Goal: Book appointment/travel/reservation

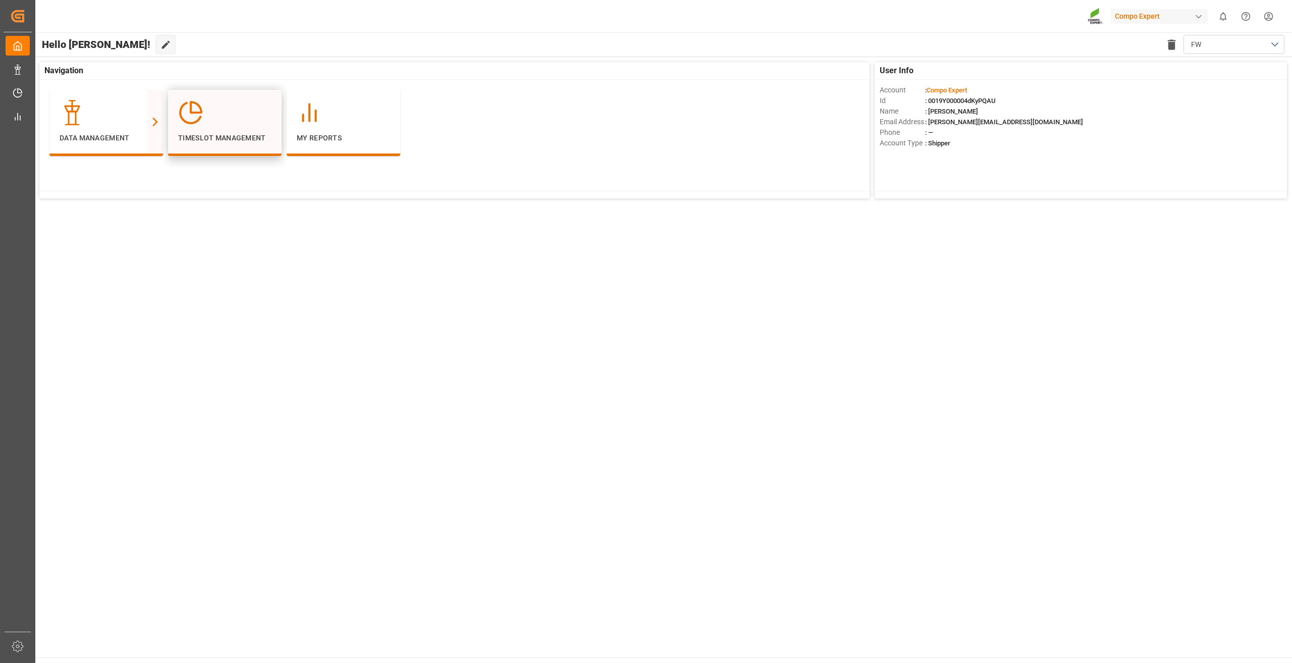
click at [214, 100] on div at bounding box center [224, 112] width 93 height 25
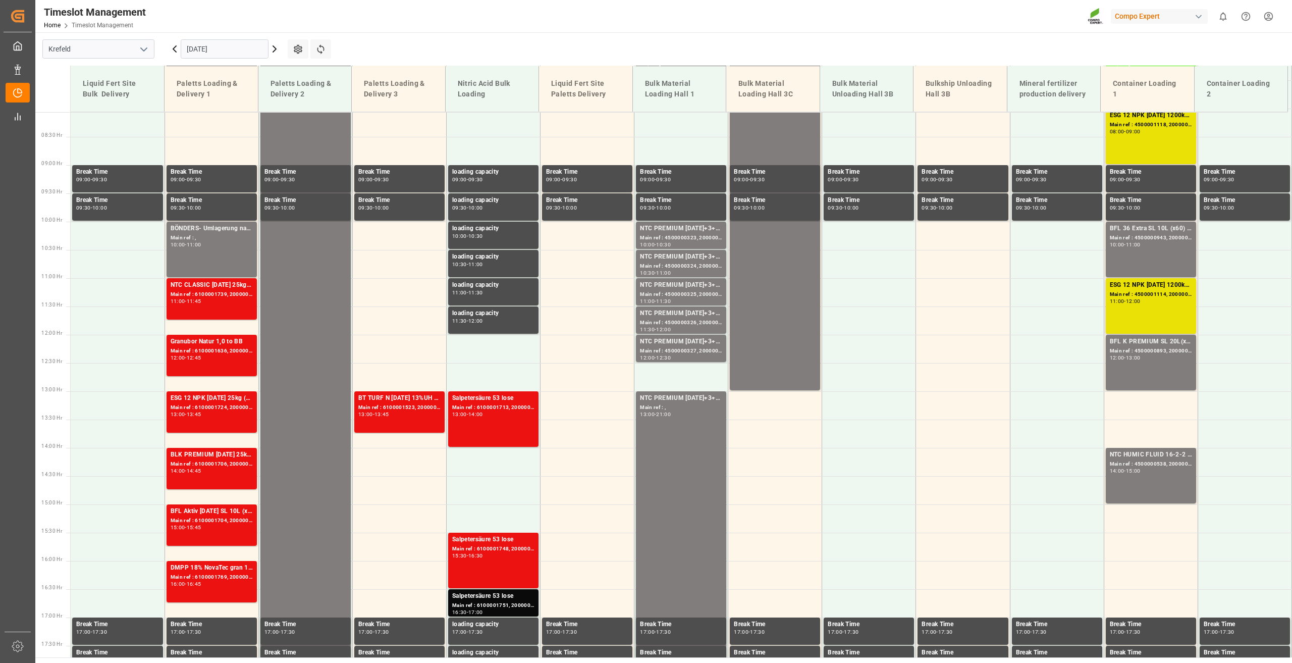
scroll to position [456, 0]
click at [210, 47] on input "[DATE]" at bounding box center [225, 48] width 88 height 19
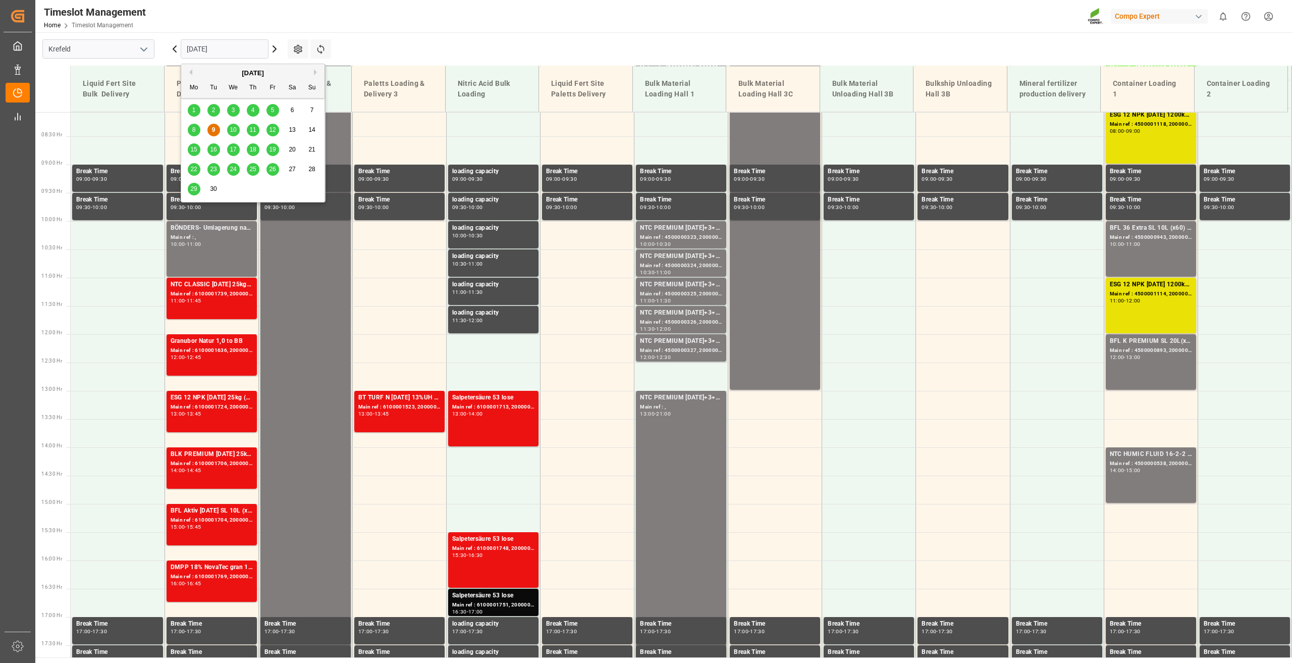
click at [195, 169] on span "22" at bounding box center [193, 169] width 7 height 7
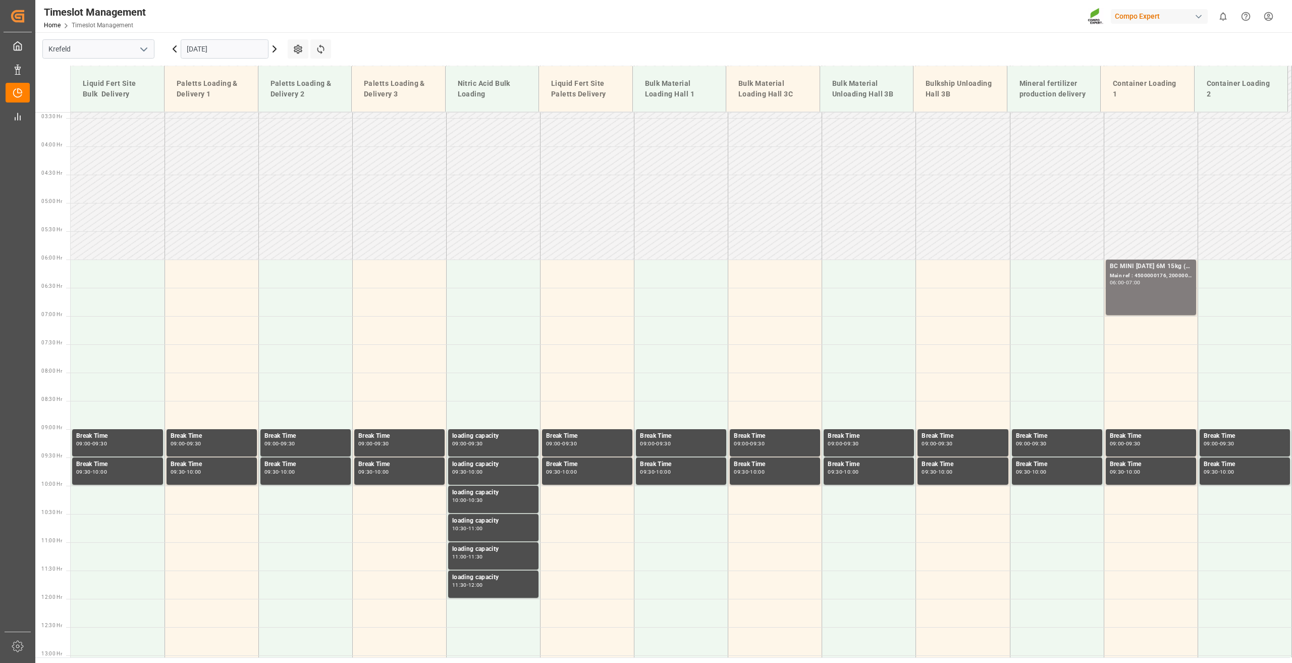
scroll to position [52, 0]
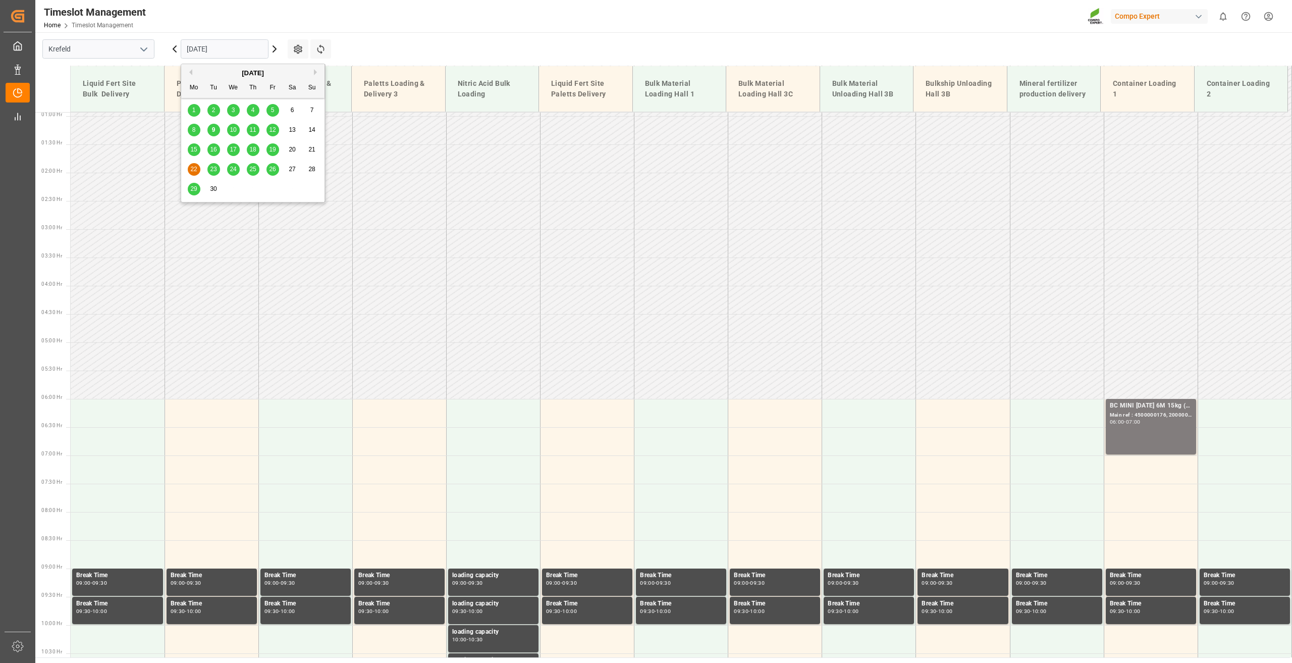
click at [210, 50] on input "[DATE]" at bounding box center [225, 48] width 88 height 19
click at [363, 48] on main "[GEOGRAPHIC_DATA] [DATE] Settings Refresh Time Slots Liquid Fert Site Bulk Deli…" at bounding box center [662, 344] width 1255 height 625
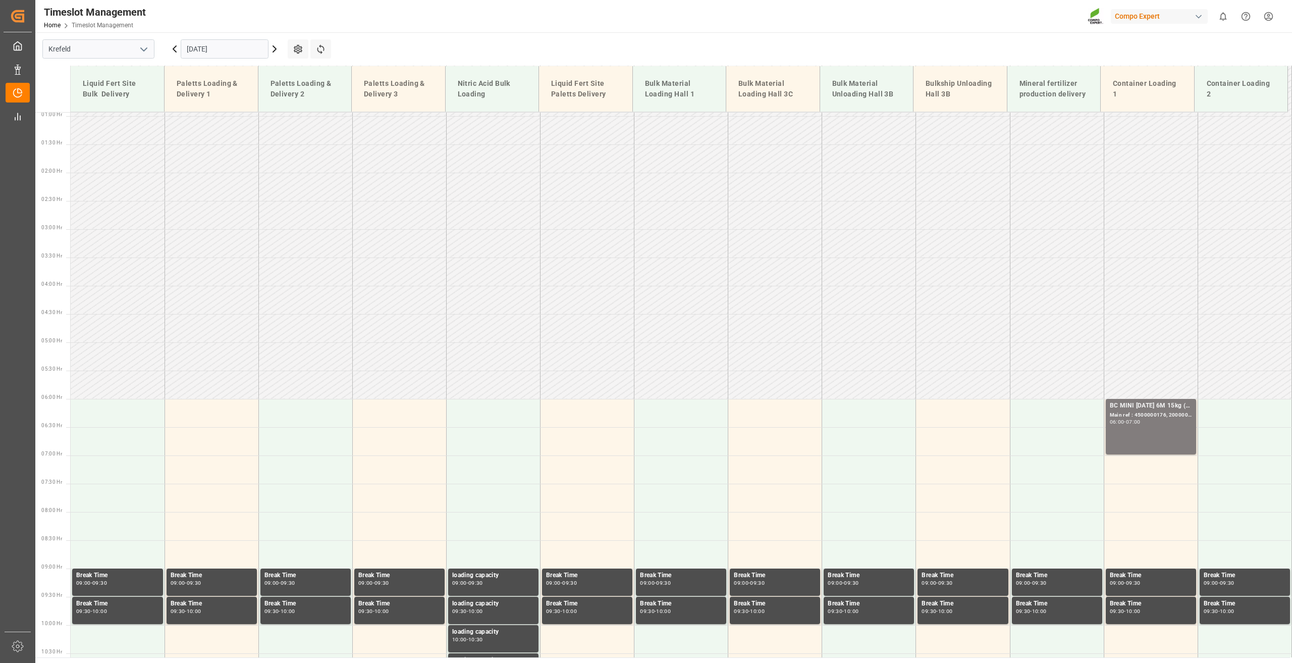
click at [202, 41] on input "[DATE]" at bounding box center [225, 48] width 88 height 19
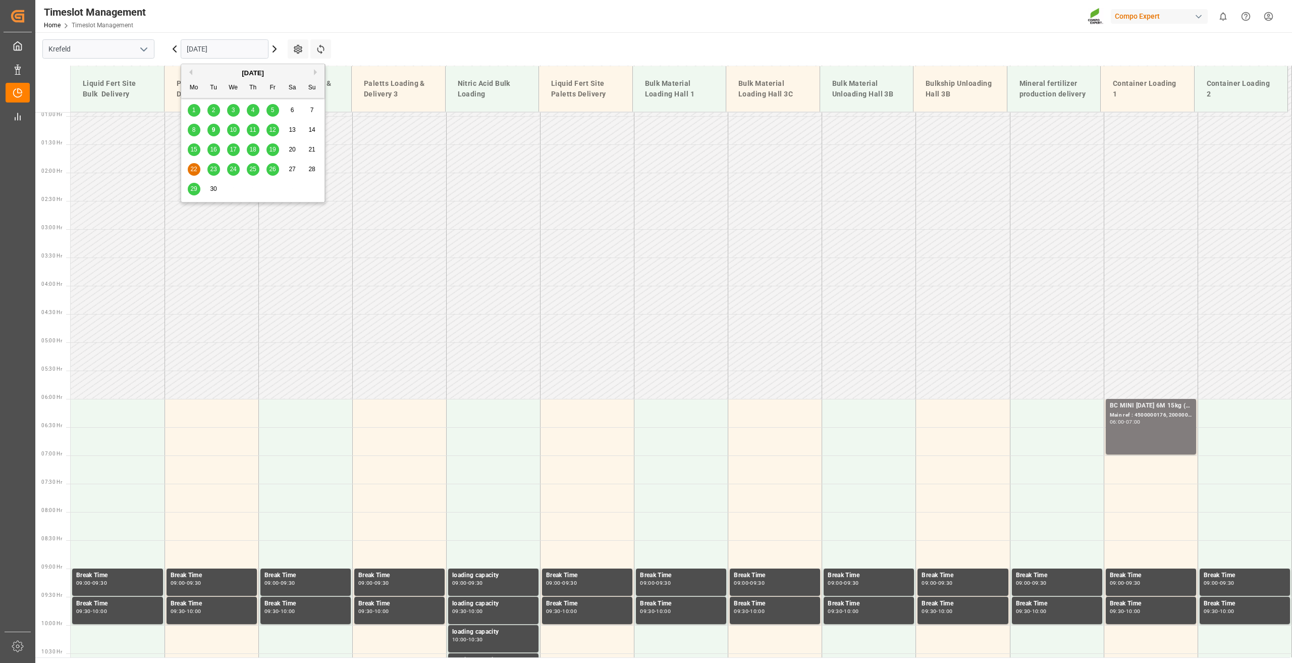
click at [373, 43] on main "[GEOGRAPHIC_DATA] [DATE] Settings Refresh Time Slots Liquid Fert Site Bulk Deli…" at bounding box center [662, 344] width 1255 height 625
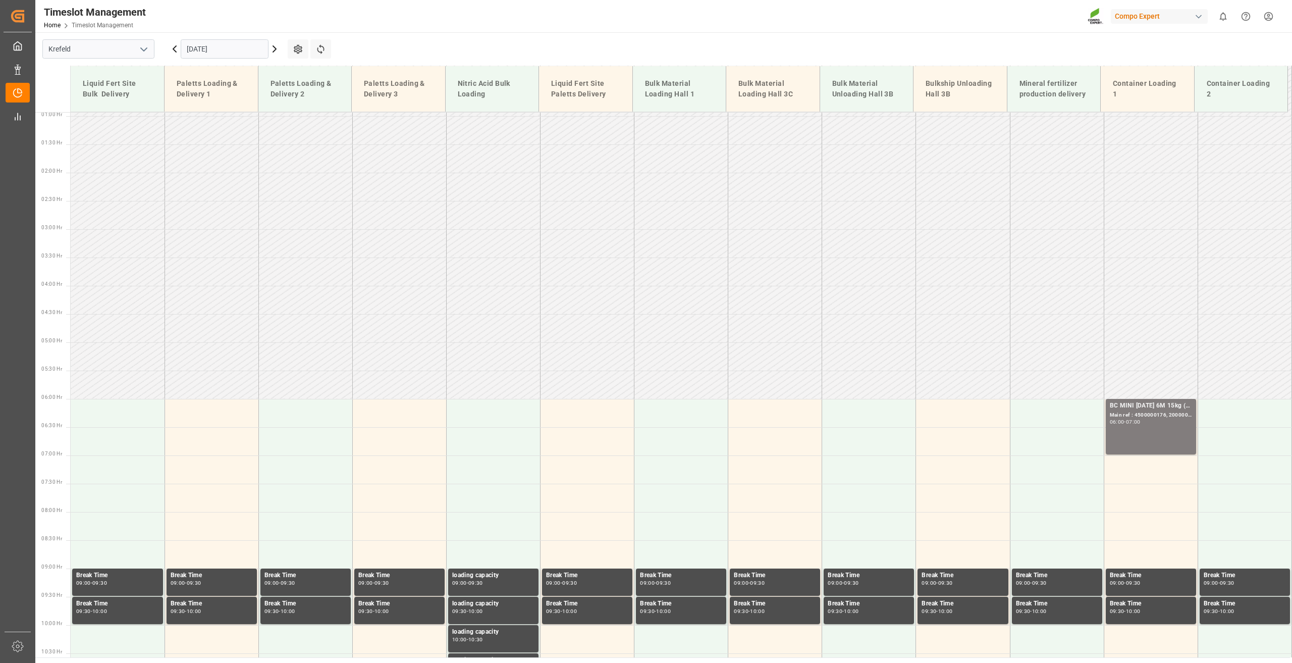
click at [208, 41] on input "[DATE]" at bounding box center [225, 48] width 88 height 19
click at [356, 43] on main "[GEOGRAPHIC_DATA] [DATE] Settings Refresh Time Slots Liquid Fert Site Bulk Deli…" at bounding box center [662, 344] width 1255 height 625
click at [210, 51] on input "[DATE]" at bounding box center [225, 48] width 88 height 19
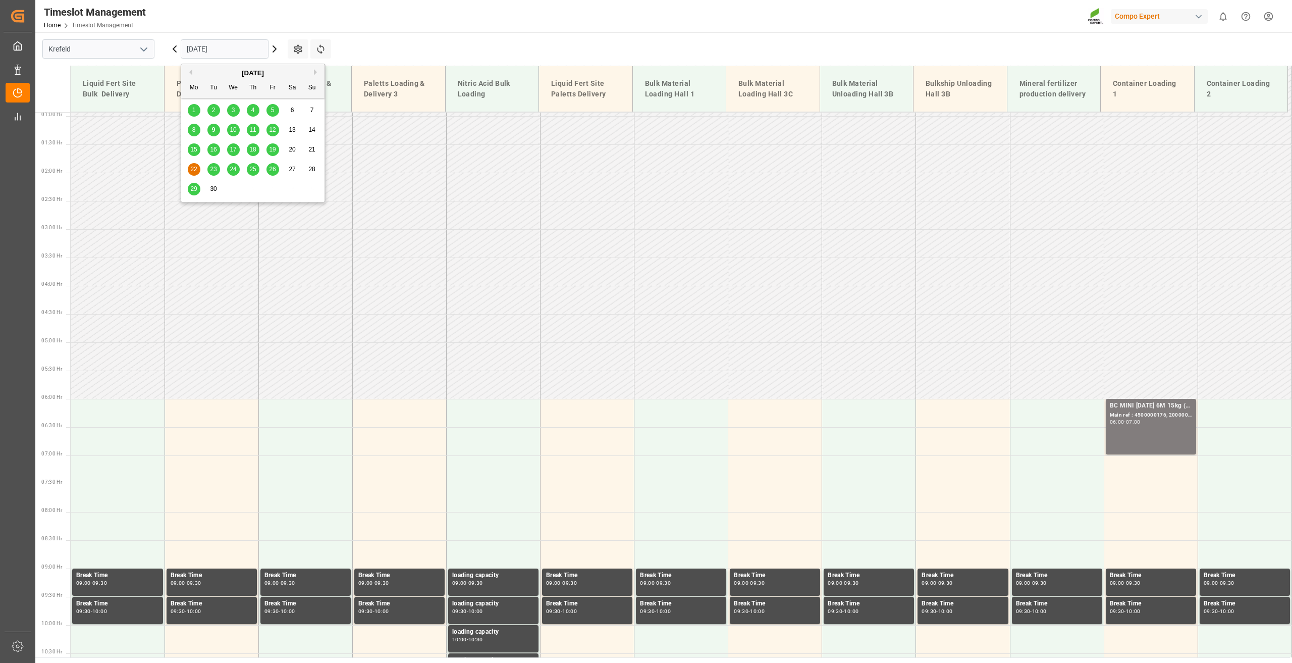
click at [195, 188] on span "29" at bounding box center [193, 188] width 7 height 7
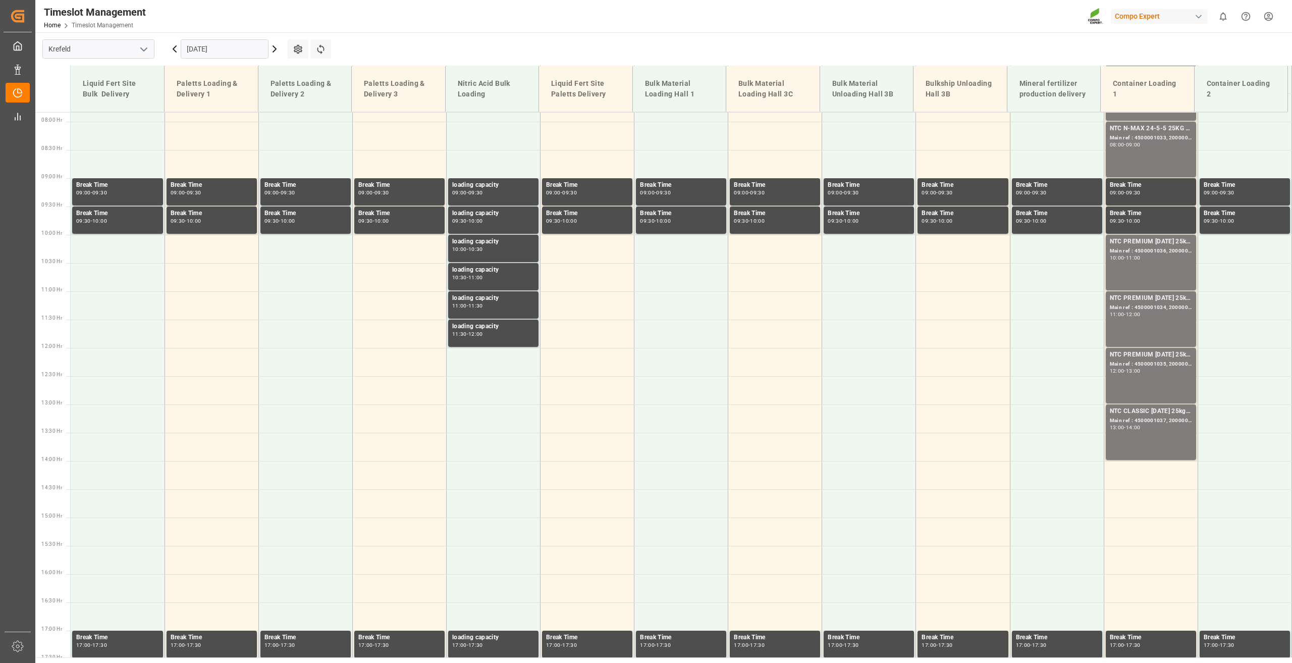
scroll to position [456, 0]
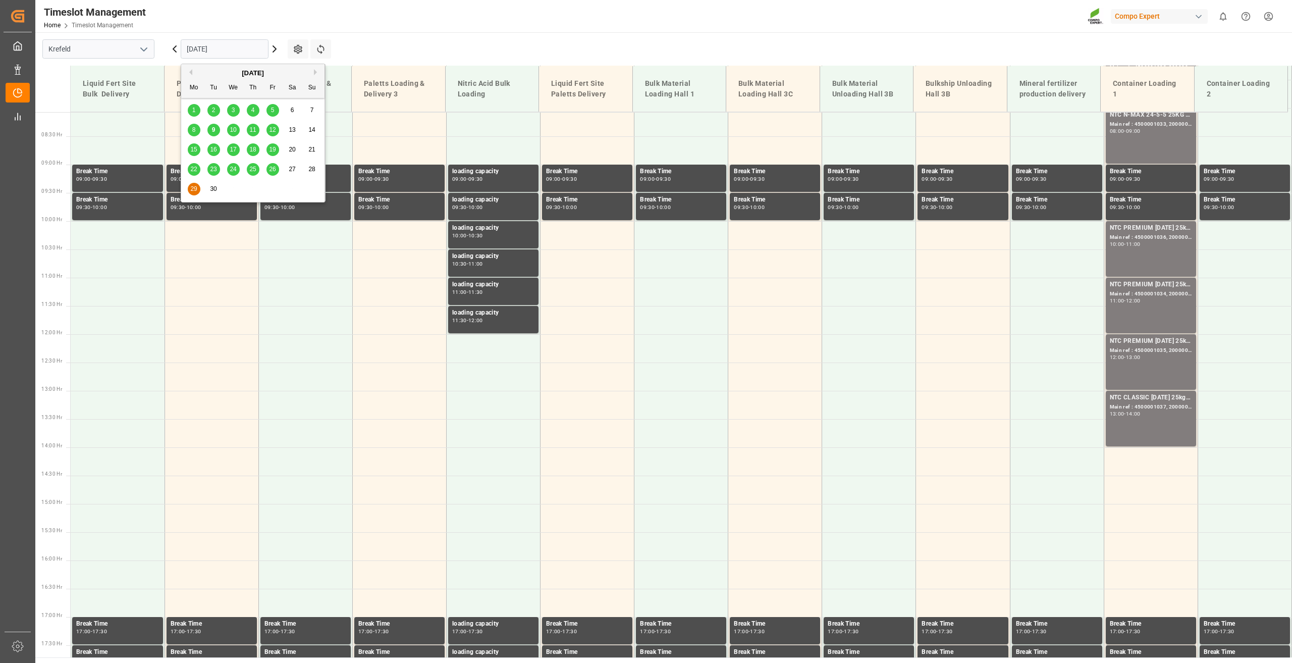
click at [201, 43] on input "[DATE]" at bounding box center [225, 48] width 88 height 19
click at [251, 151] on span "18" at bounding box center [252, 149] width 7 height 7
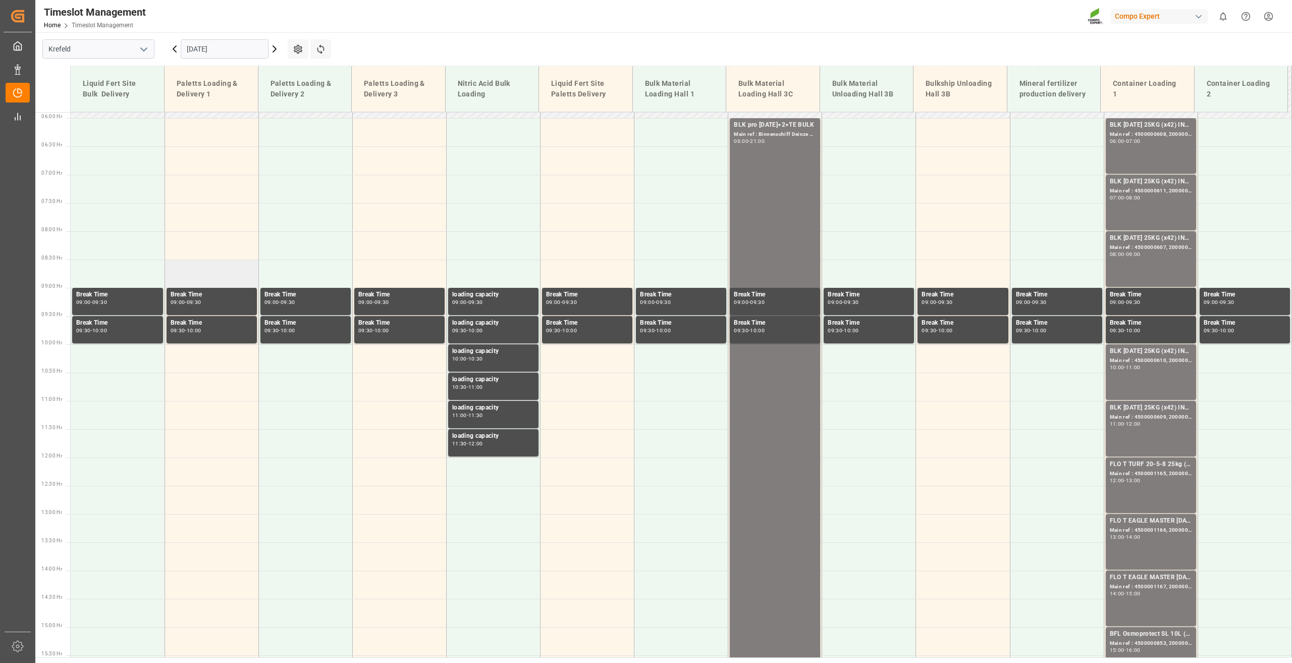
scroll to position [153, 0]
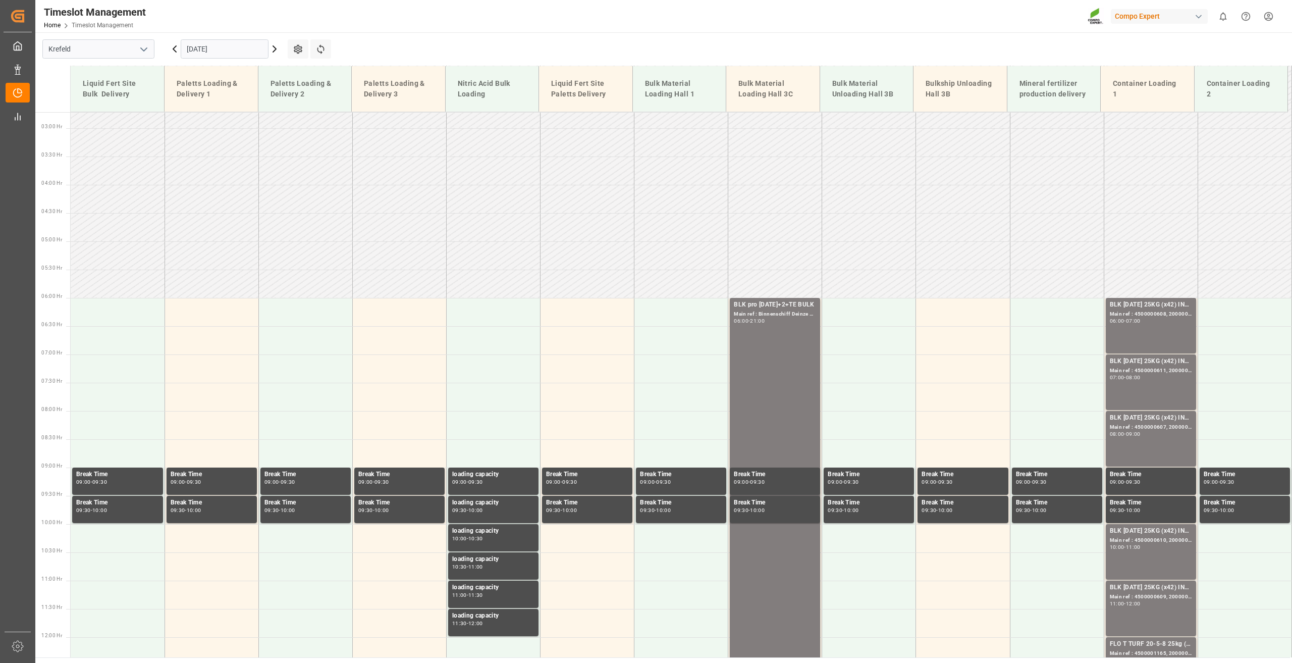
click at [201, 62] on div "[DATE]" at bounding box center [225, 48] width 126 height 33
click at [206, 52] on input "[DATE]" at bounding box center [225, 48] width 88 height 19
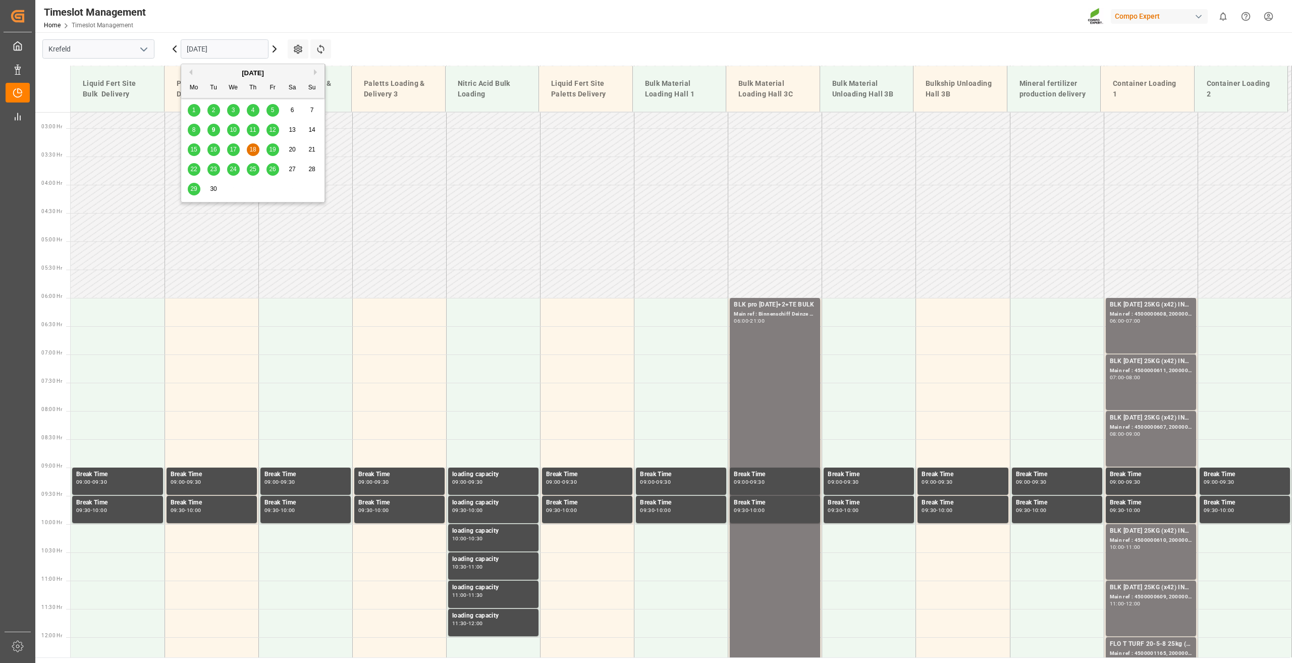
click at [251, 171] on span "25" at bounding box center [252, 169] width 7 height 7
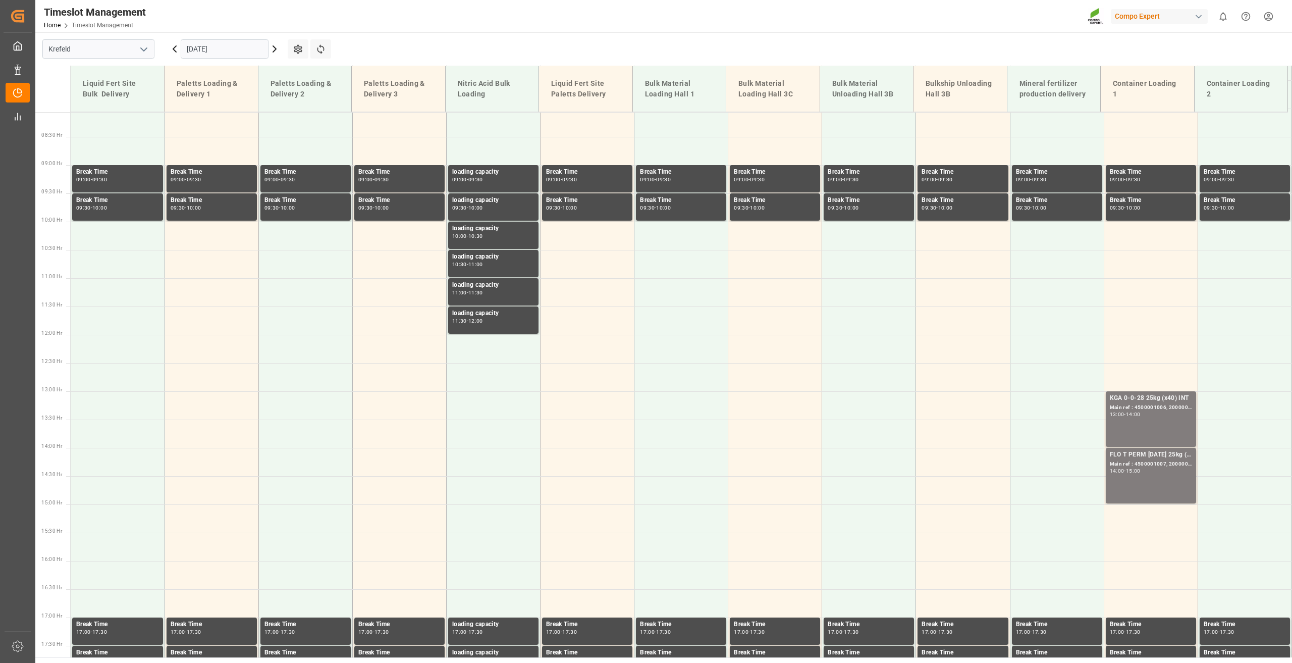
scroll to position [456, 0]
click at [200, 51] on input "[DATE]" at bounding box center [225, 48] width 88 height 19
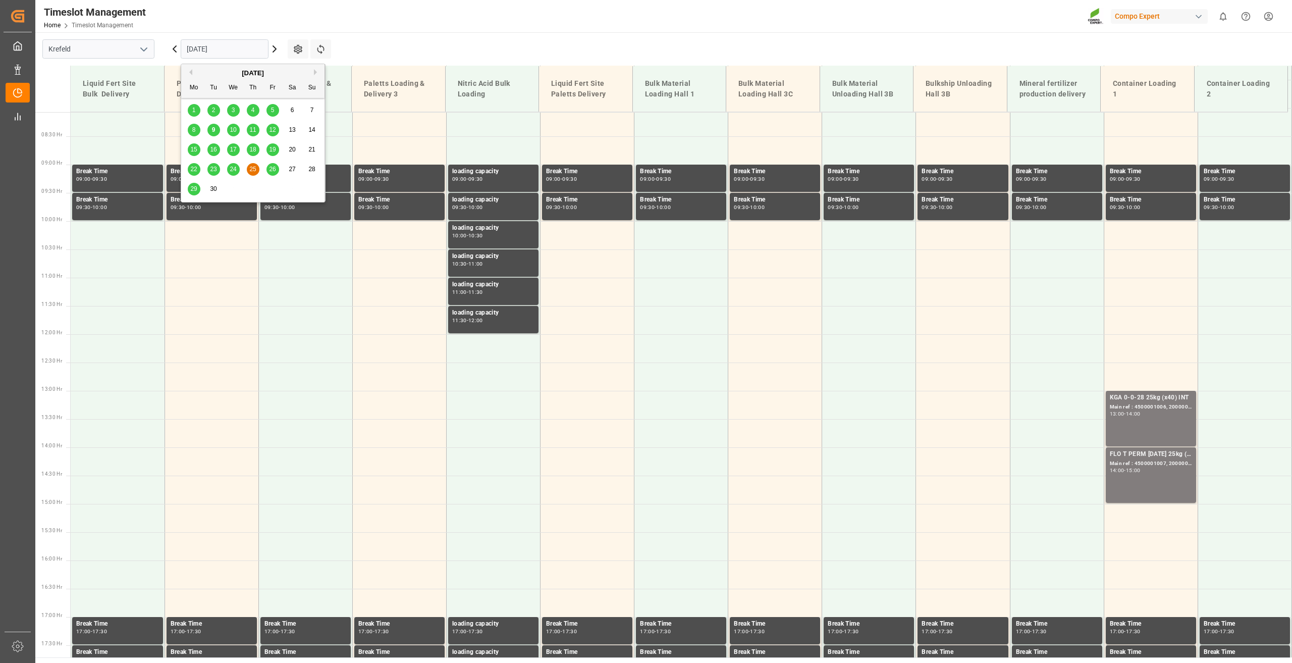
click at [196, 165] on div "22" at bounding box center [194, 170] width 13 height 12
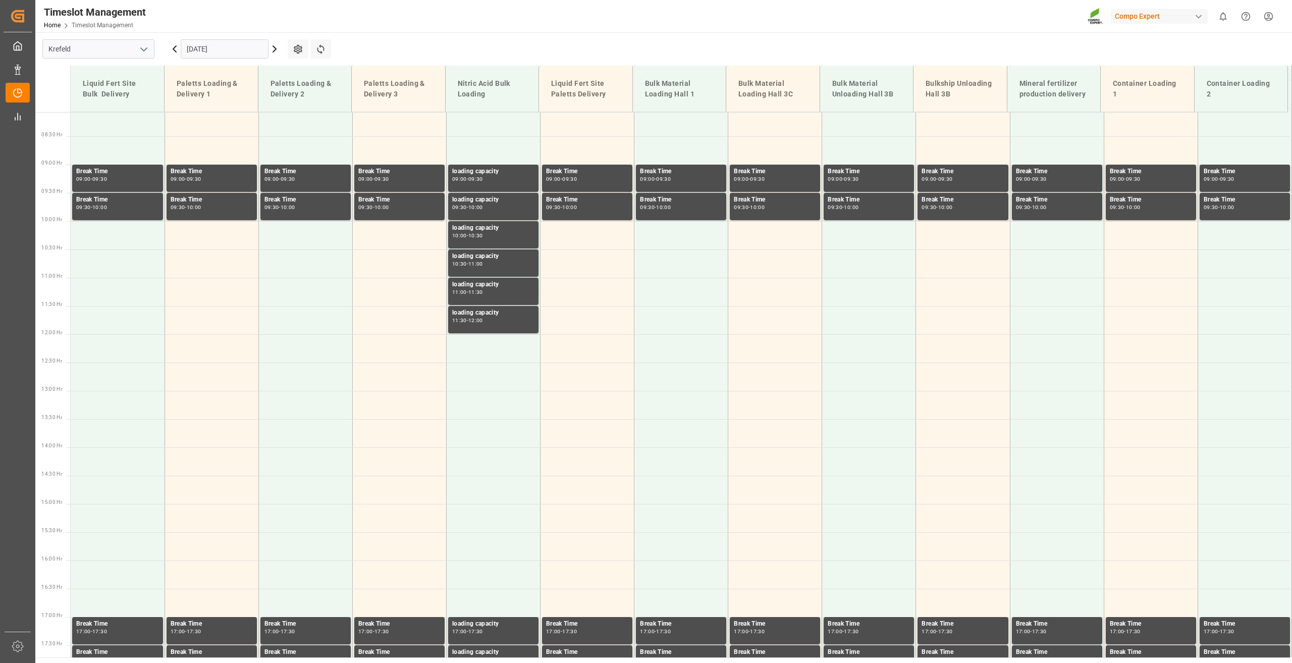
click at [210, 55] on input "[DATE]" at bounding box center [225, 48] width 88 height 19
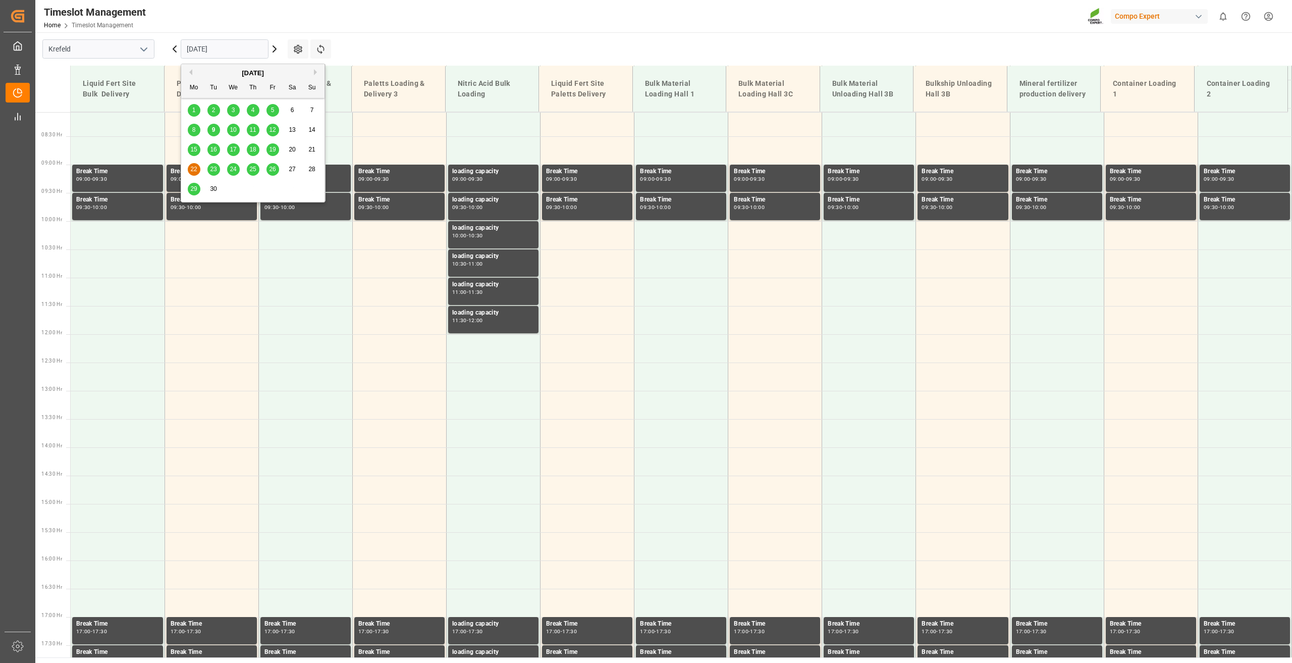
click at [369, 21] on div "Timeslot Management Home Timeslot Management Compo Expert 0 Notifications Only …" at bounding box center [660, 16] width 1264 height 32
